Goal: Task Accomplishment & Management: Manage account settings

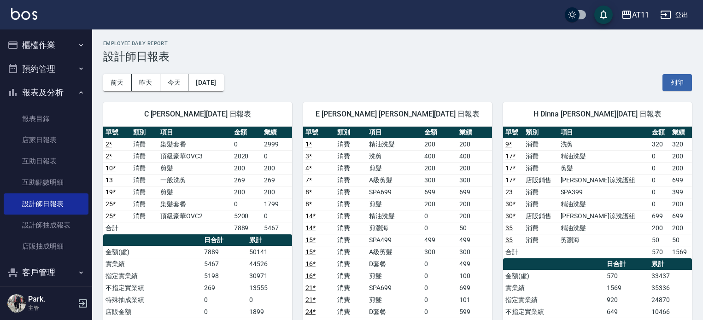
scroll to position [221, 0]
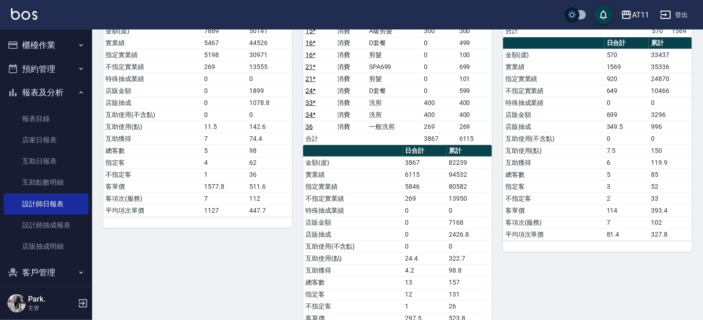
click at [54, 91] on button "報表及分析" at bounding box center [46, 93] width 85 height 24
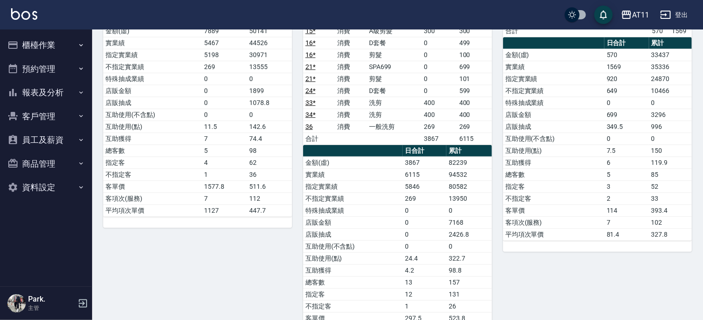
click at [52, 116] on button "客戶管理" at bounding box center [46, 117] width 85 height 24
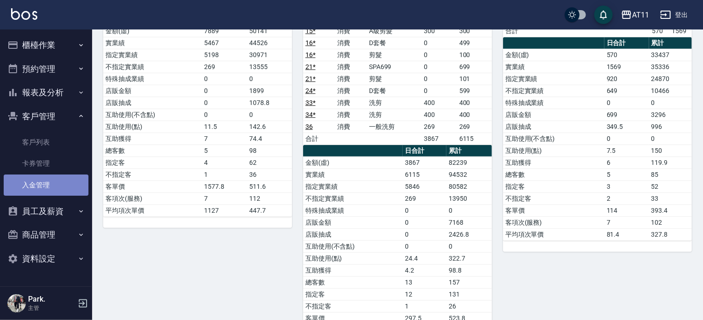
click at [44, 186] on link "入金管理" at bounding box center [46, 185] width 85 height 21
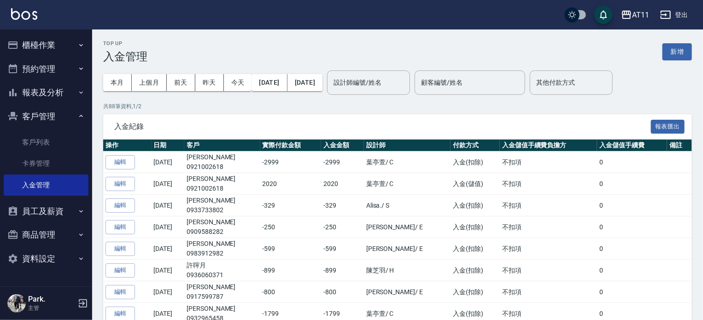
click at [677, 54] on button "新增" at bounding box center [676, 51] width 29 height 17
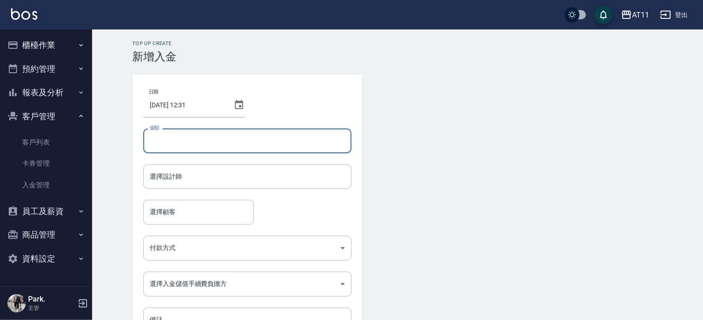
click at [186, 139] on input "金額" at bounding box center [247, 140] width 208 height 25
type input "2020"
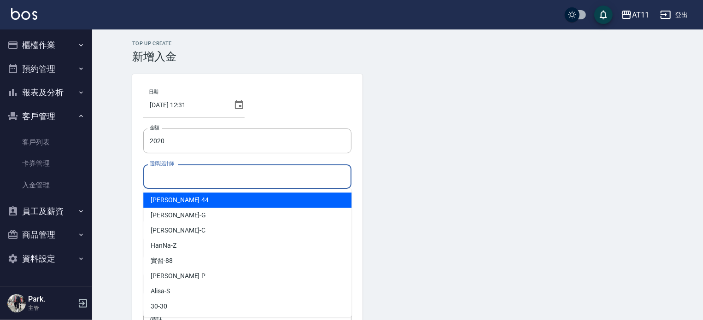
click at [187, 176] on input "選擇設計師" at bounding box center [247, 177] width 200 height 16
type input "ㄍ"
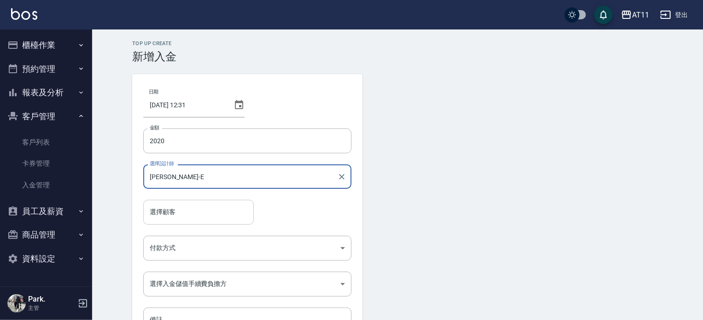
type input "EVA-E"
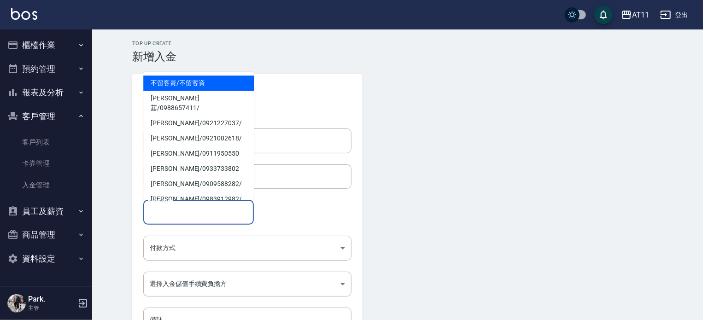
click at [190, 214] on input "選擇顧客" at bounding box center [198, 212] width 102 height 16
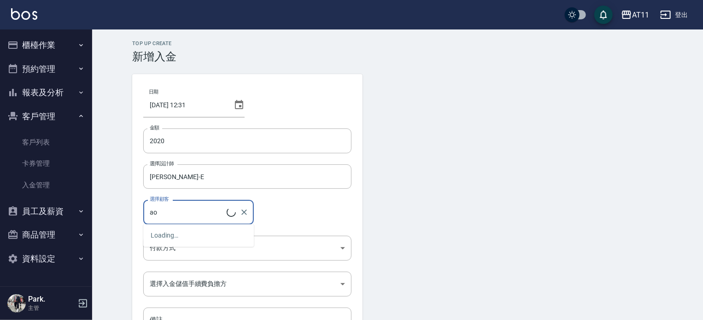
type input "a"
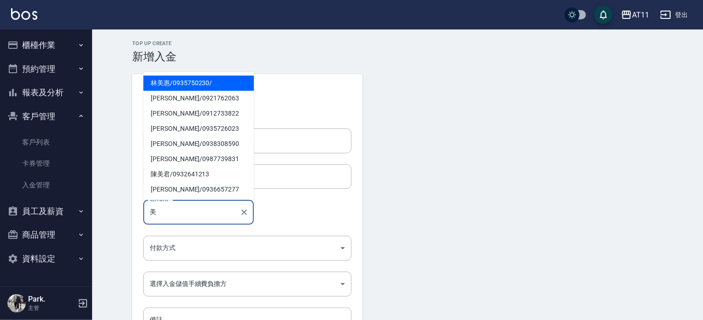
click at [187, 83] on span "林美惠 / 0935750230 /" at bounding box center [198, 83] width 111 height 15
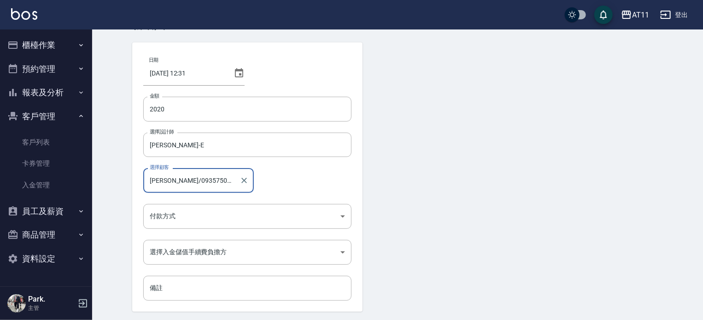
scroll to position [46, 0]
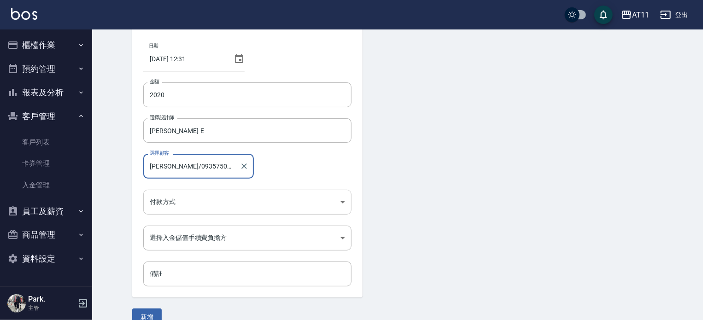
type input "林美惠/0935750230/"
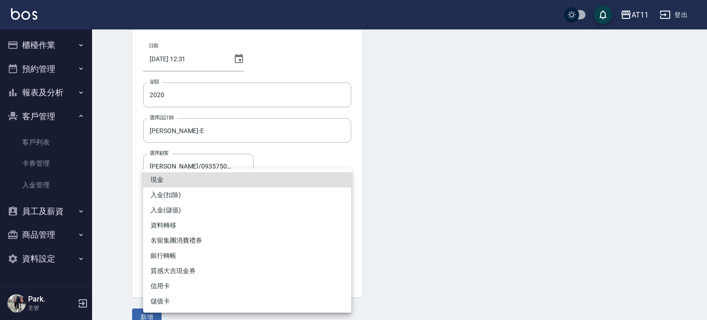
click at [251, 202] on body "AT11 登出 櫃檯作業 打帳單 帳單列表 現金收支登錄 材料自購登錄 每日結帳 排班表 現場電腦打卡 掃碼打卡 預約管理 預約管理 單日預約紀錄 單週預約紀…" at bounding box center [353, 145] width 707 height 382
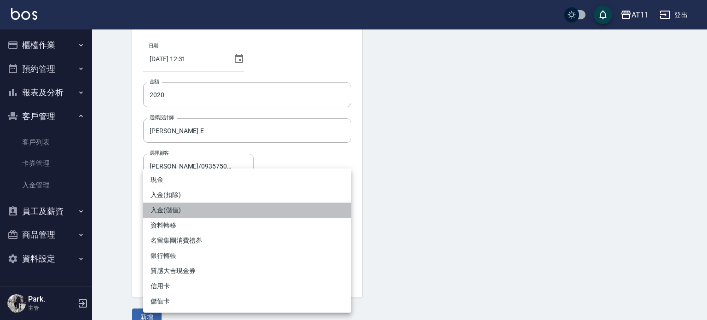
click at [234, 207] on li "入金(儲值)" at bounding box center [247, 210] width 208 height 15
type input "入金(儲值)"
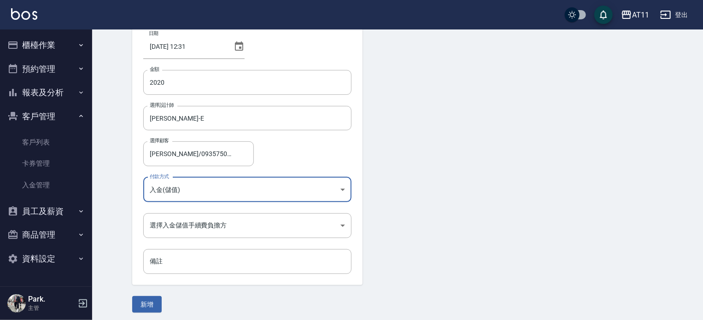
scroll to position [62, 0]
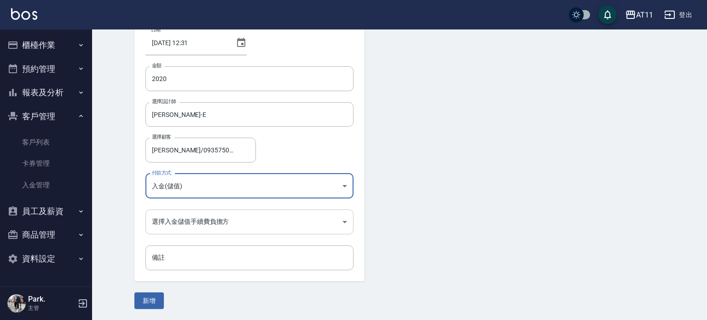
click at [185, 221] on body "AT11 登出 櫃檯作業 打帳單 帳單列表 現金收支登錄 材料自購登錄 每日結帳 排班表 現場電腦打卡 掃碼打卡 預約管理 預約管理 單日預約紀錄 單週預約紀…" at bounding box center [353, 129] width 707 height 382
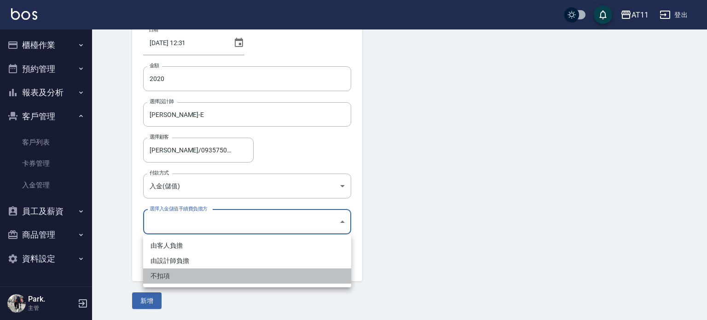
click at [181, 275] on li "不扣項" at bounding box center [247, 275] width 208 height 15
type input "WITHOUTHANDLINGFEE"
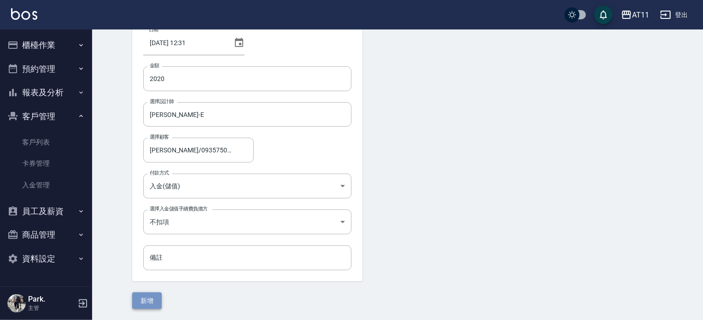
click at [144, 303] on button "新增" at bounding box center [146, 300] width 29 height 17
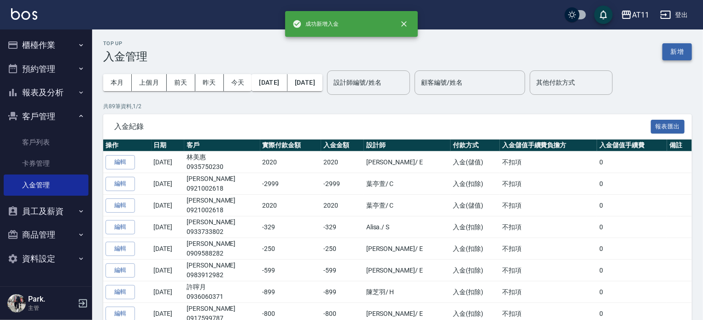
click at [673, 47] on button "新增" at bounding box center [676, 51] width 29 height 17
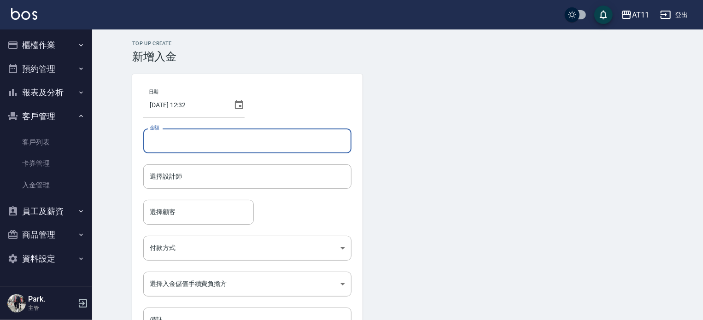
click at [191, 143] on input "金額" at bounding box center [247, 140] width 208 height 25
type input "-200"
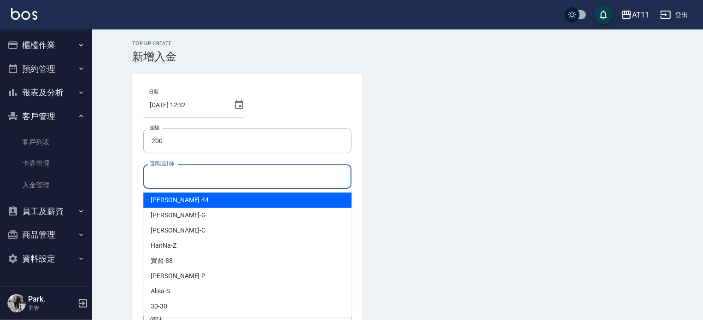
click at [195, 174] on input "選擇設計師" at bounding box center [247, 177] width 200 height 16
type input "ㄍ"
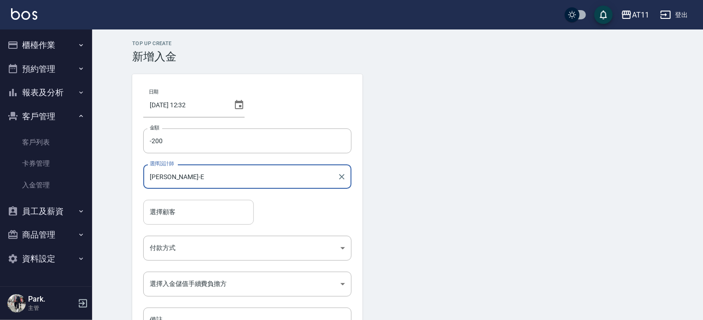
type input "EVA-E"
click at [198, 215] on input "選擇顧客" at bounding box center [198, 212] width 102 height 16
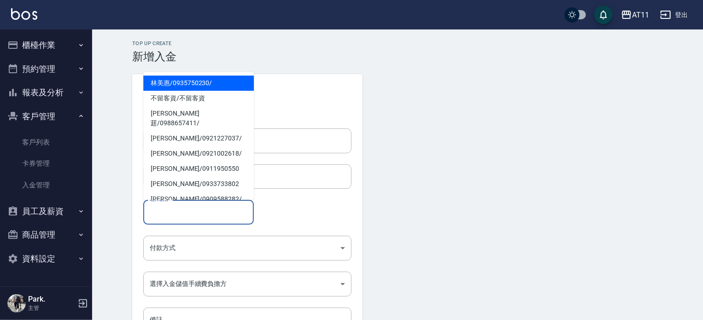
click at [169, 77] on span "林美惠 / 0935750230 /" at bounding box center [198, 83] width 111 height 15
type input "林美惠/0935750230/"
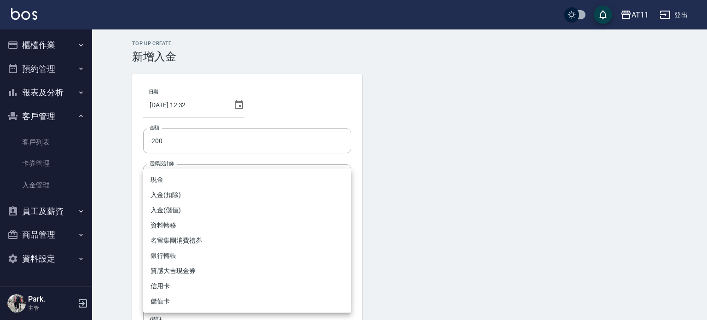
click at [201, 243] on body "AT11 登出 櫃檯作業 打帳單 帳單列表 現金收支登錄 材料自購登錄 每日結帳 排班表 現場電腦打卡 掃碼打卡 預約管理 預約管理 單日預約紀錄 單週預約紀…" at bounding box center [353, 191] width 707 height 382
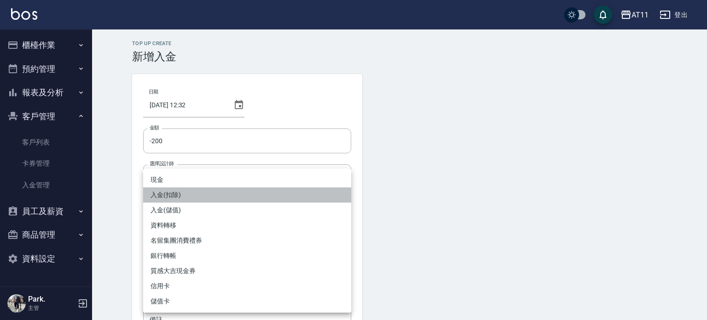
click at [198, 198] on li "入金(扣除)" at bounding box center [247, 194] width 208 height 15
type input "入金(扣除)"
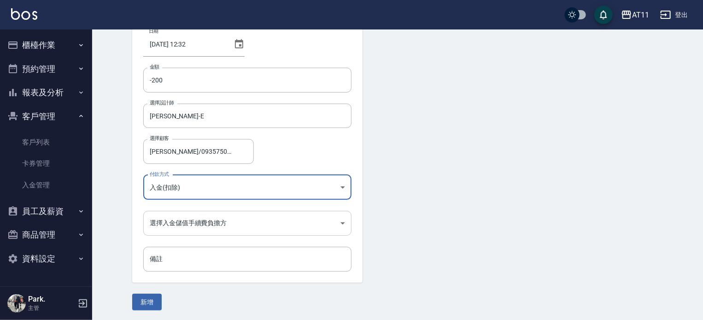
scroll to position [62, 0]
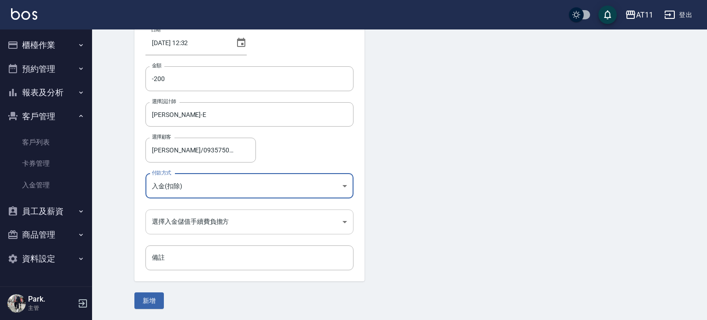
click at [197, 223] on body "AT11 登出 櫃檯作業 打帳單 帳單列表 現金收支登錄 材料自購登錄 每日結帳 排班表 現場電腦打卡 掃碼打卡 預約管理 預約管理 單日預約紀錄 單週預約紀…" at bounding box center [353, 129] width 707 height 382
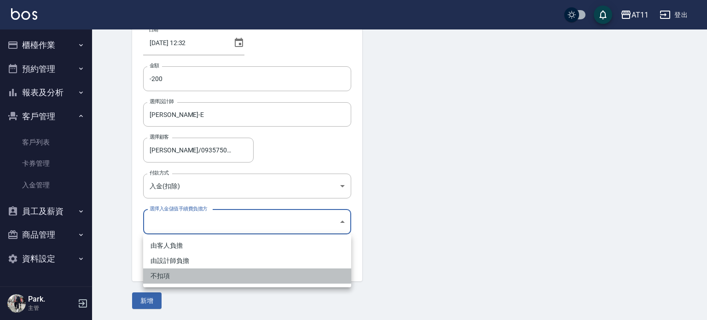
click at [189, 270] on li "不扣項" at bounding box center [247, 275] width 208 height 15
type input "WITHOUTHANDLINGFEE"
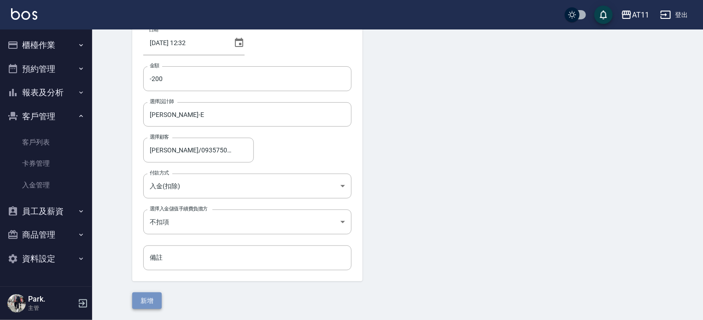
click at [152, 298] on button "新增" at bounding box center [146, 300] width 29 height 17
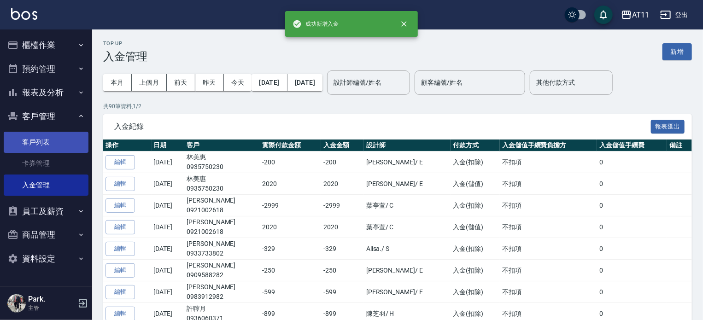
click at [43, 141] on link "客戶列表" at bounding box center [46, 142] width 85 height 21
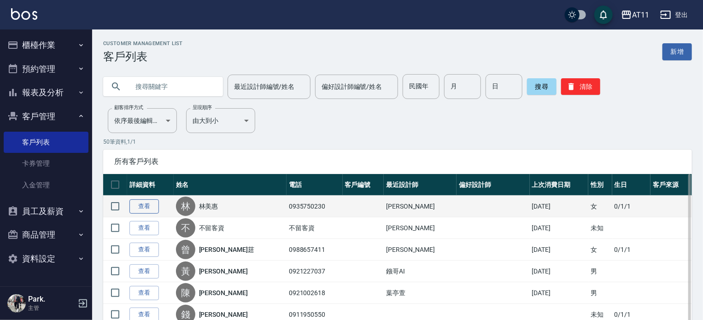
click at [141, 206] on link "查看" at bounding box center [143, 206] width 29 height 14
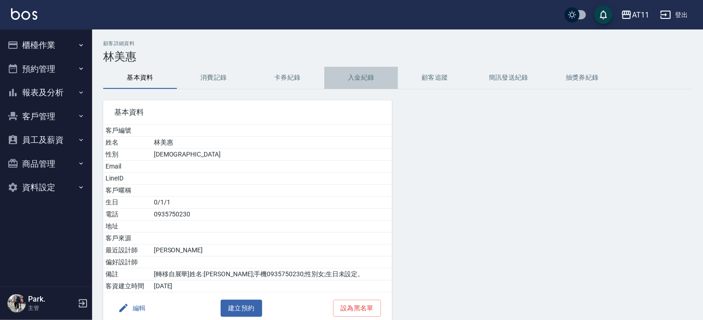
click at [364, 73] on button "入金紀錄" at bounding box center [361, 78] width 74 height 22
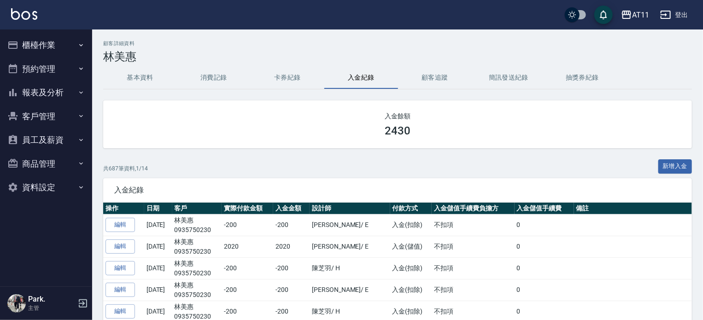
click at [43, 111] on button "客戶管理" at bounding box center [46, 117] width 85 height 24
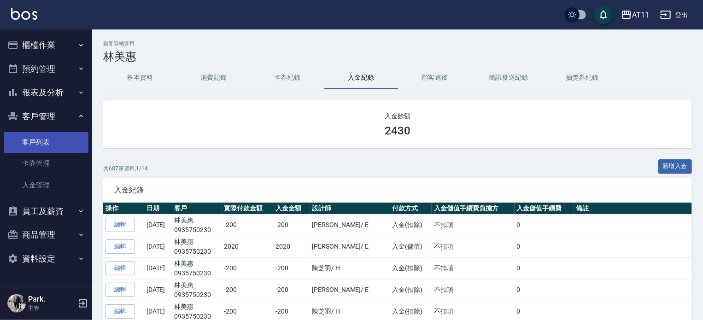
click at [55, 140] on link "客戶列表" at bounding box center [46, 142] width 85 height 21
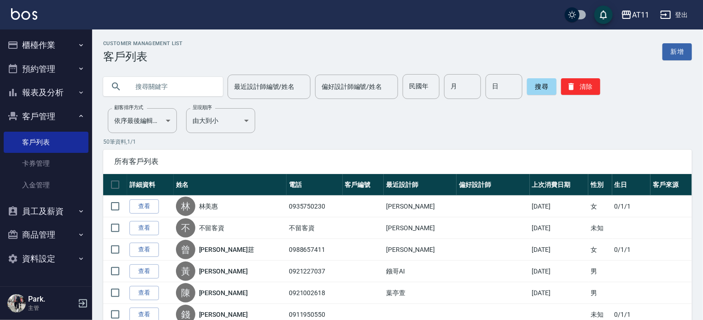
click at [151, 84] on input "text" at bounding box center [172, 86] width 87 height 25
type input "鄭"
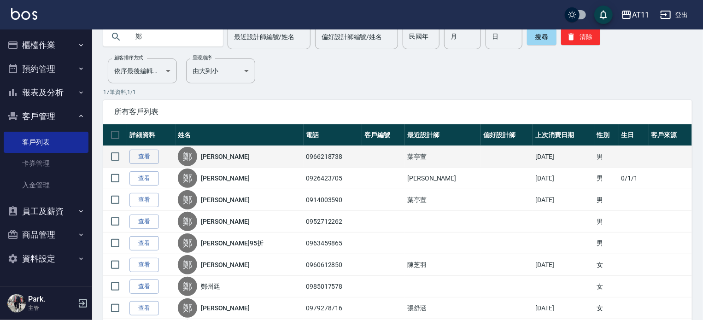
scroll to position [9, 0]
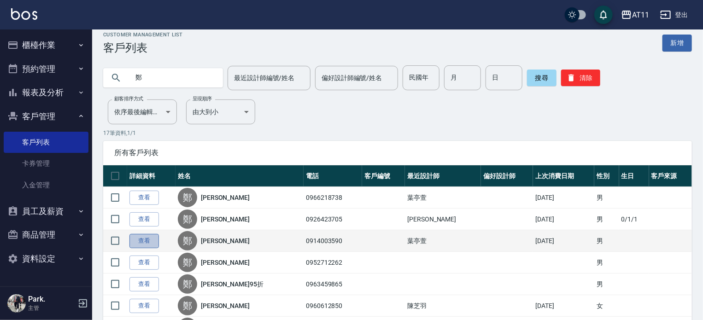
click at [144, 236] on link "查看" at bounding box center [143, 241] width 29 height 14
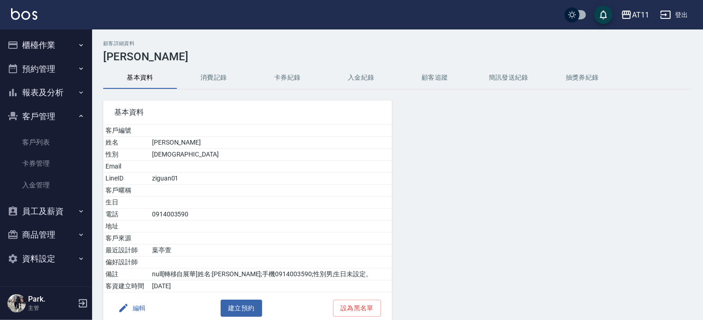
click at [368, 70] on button "入金紀錄" at bounding box center [361, 78] width 74 height 22
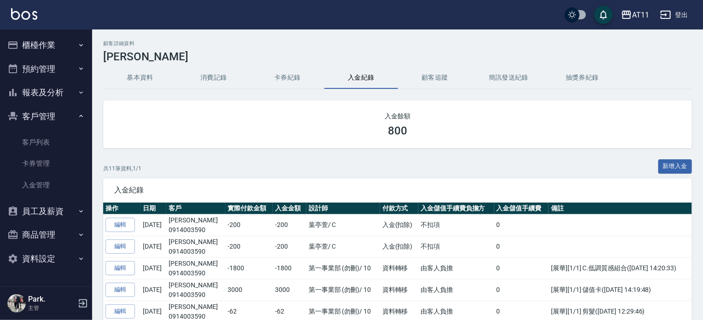
click at [29, 16] on img at bounding box center [24, 14] width 26 height 12
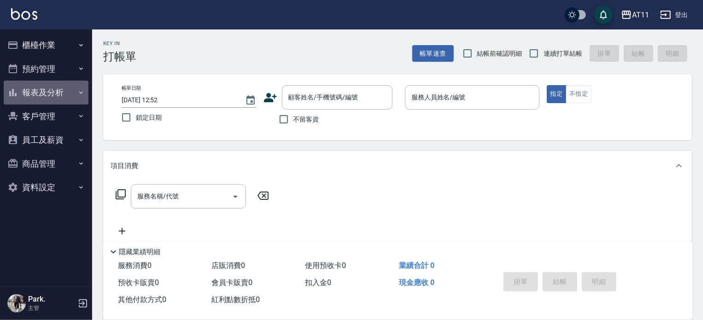
drag, startPoint x: 55, startPoint y: 86, endPoint x: 65, endPoint y: 101, distance: 17.9
click at [56, 87] on button "報表及分析" at bounding box center [46, 93] width 85 height 24
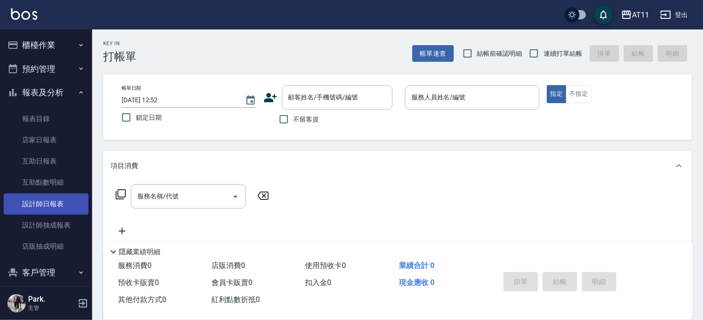
click at [59, 201] on link "設計師日報表" at bounding box center [46, 203] width 85 height 21
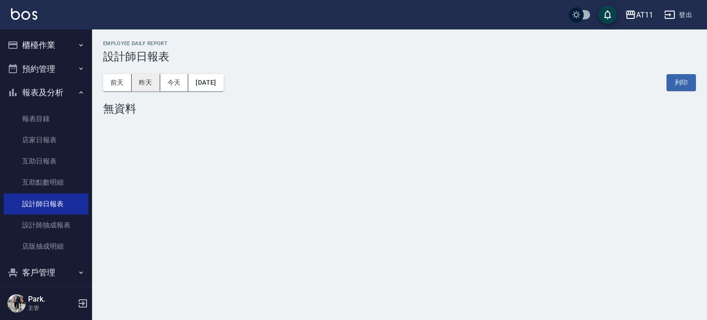
click at [145, 79] on button "昨天" at bounding box center [146, 82] width 29 height 17
